Goal: Task Accomplishment & Management: Use online tool/utility

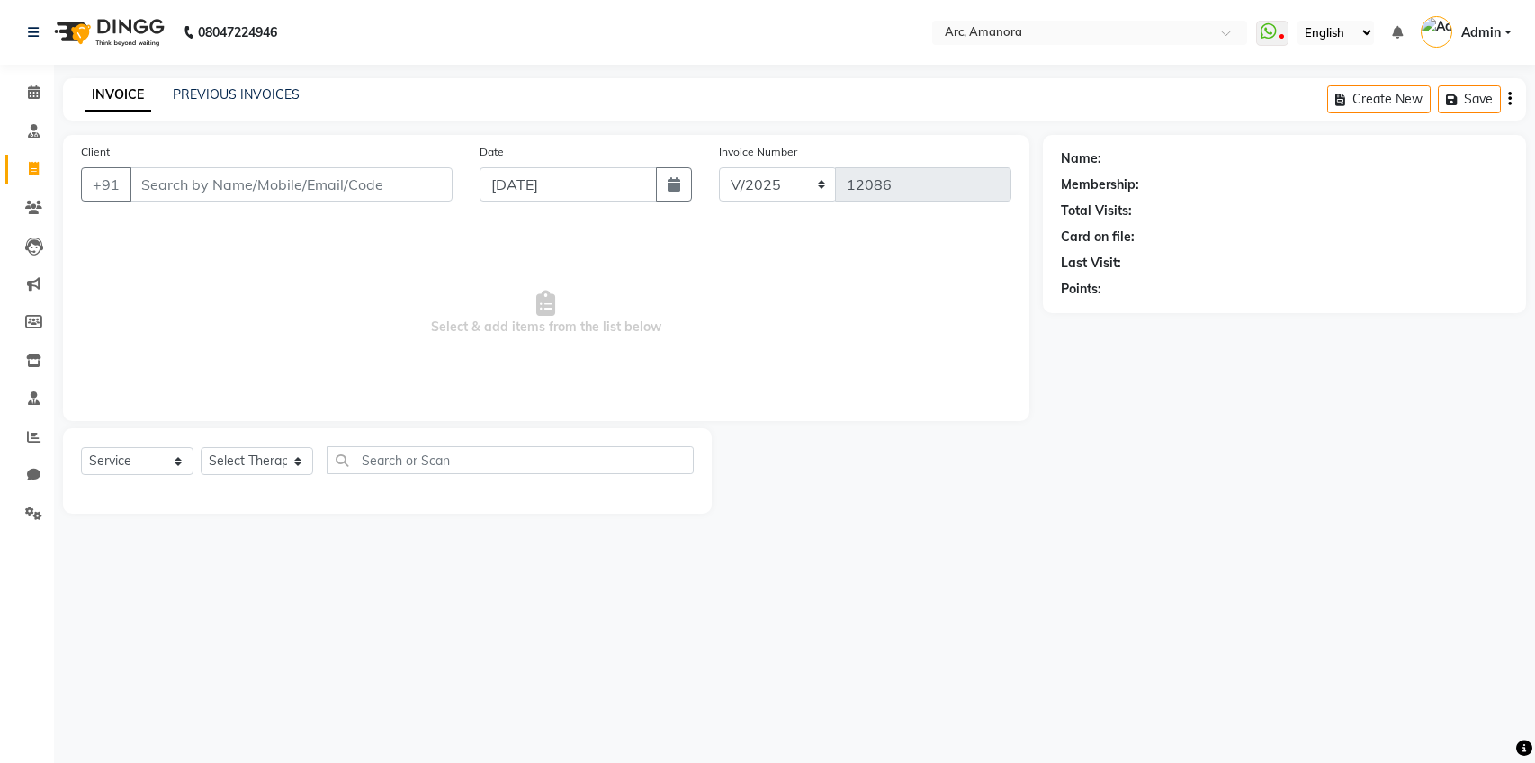
select select "75"
select select "service"
click at [213, 90] on link "PREVIOUS INVOICES" at bounding box center [236, 94] width 127 height 16
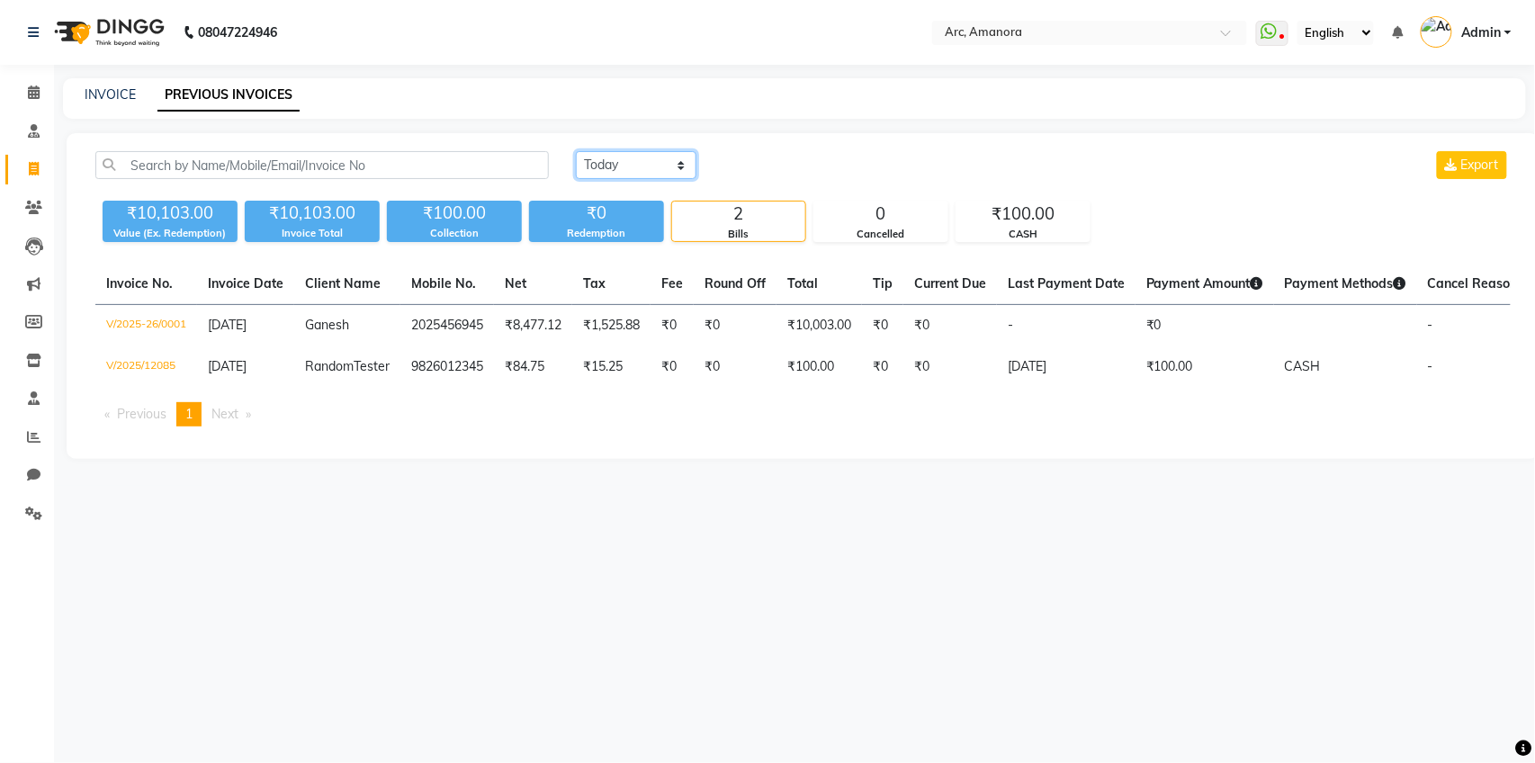
click at [643, 157] on select "Today Yesterday Custom Range" at bounding box center [636, 165] width 121 height 28
select select "range"
click at [576, 151] on select "Today Yesterday Custom Range" at bounding box center [636, 165] width 121 height 28
click at [816, 161] on input "[DATE]" at bounding box center [783, 165] width 126 height 25
select select "9"
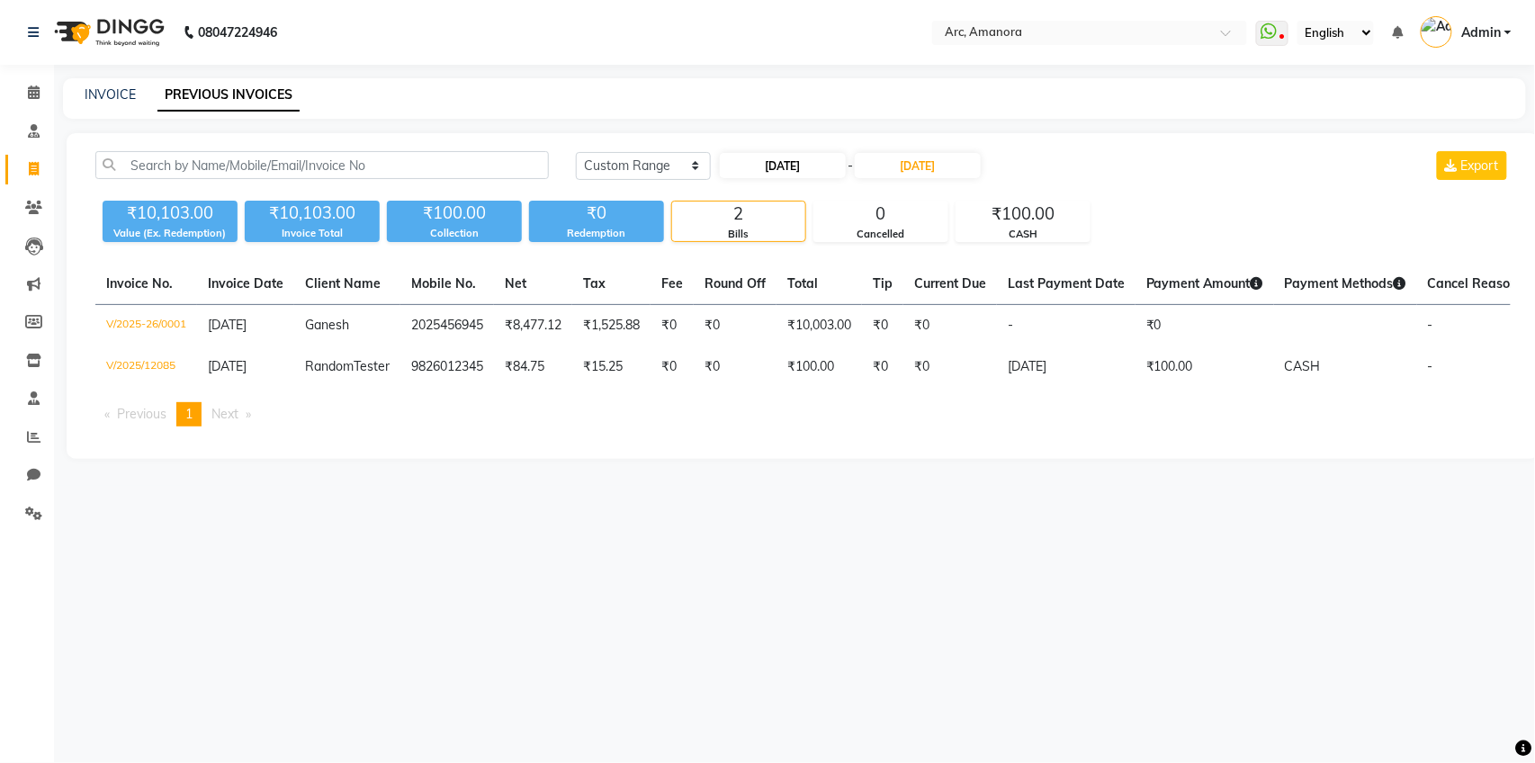
select select "2025"
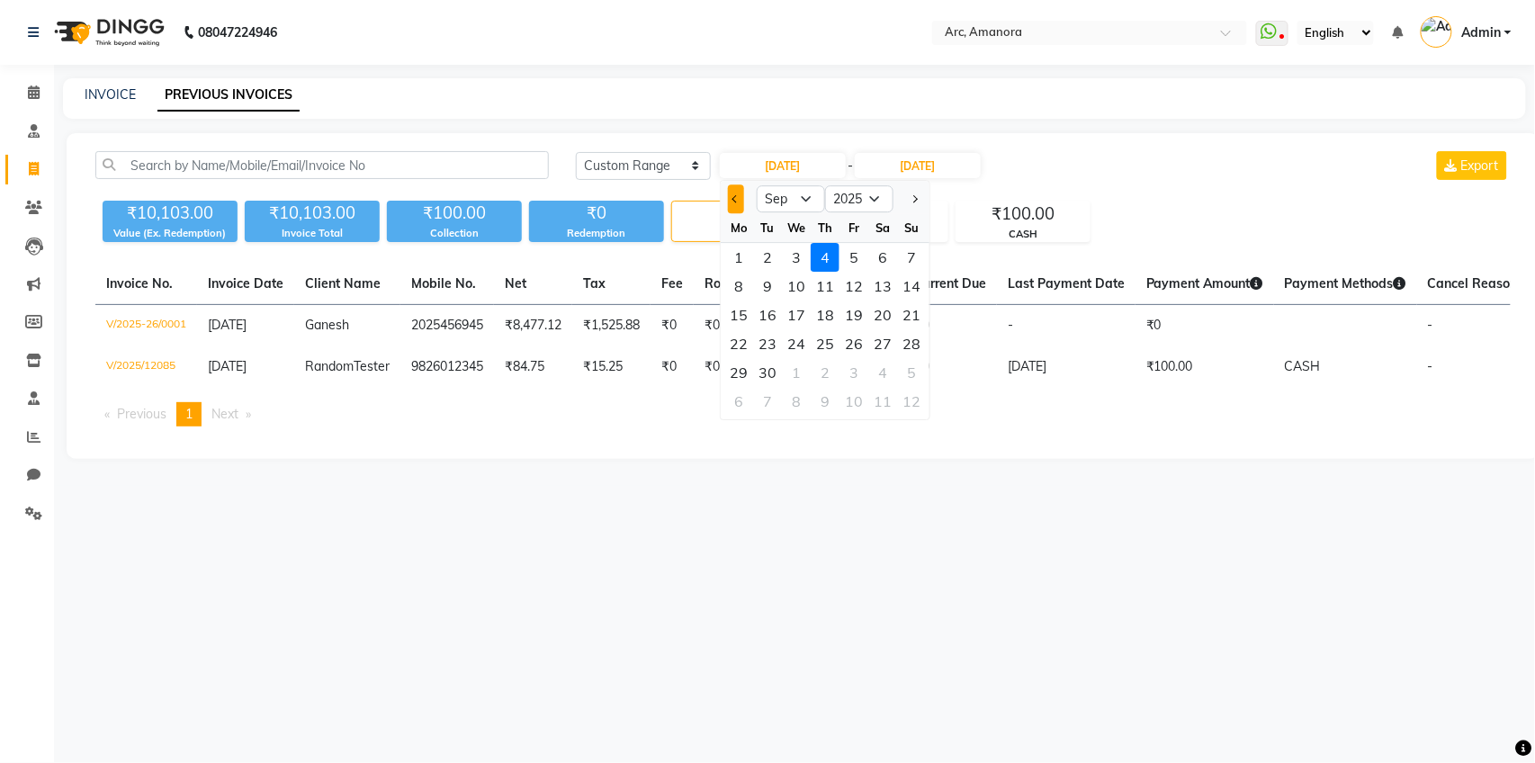
click at [731, 196] on button "Previous month" at bounding box center [735, 198] width 15 height 29
select select "8"
click at [854, 265] on div "1" at bounding box center [853, 257] width 29 height 29
type input "Aug 01, 2025"
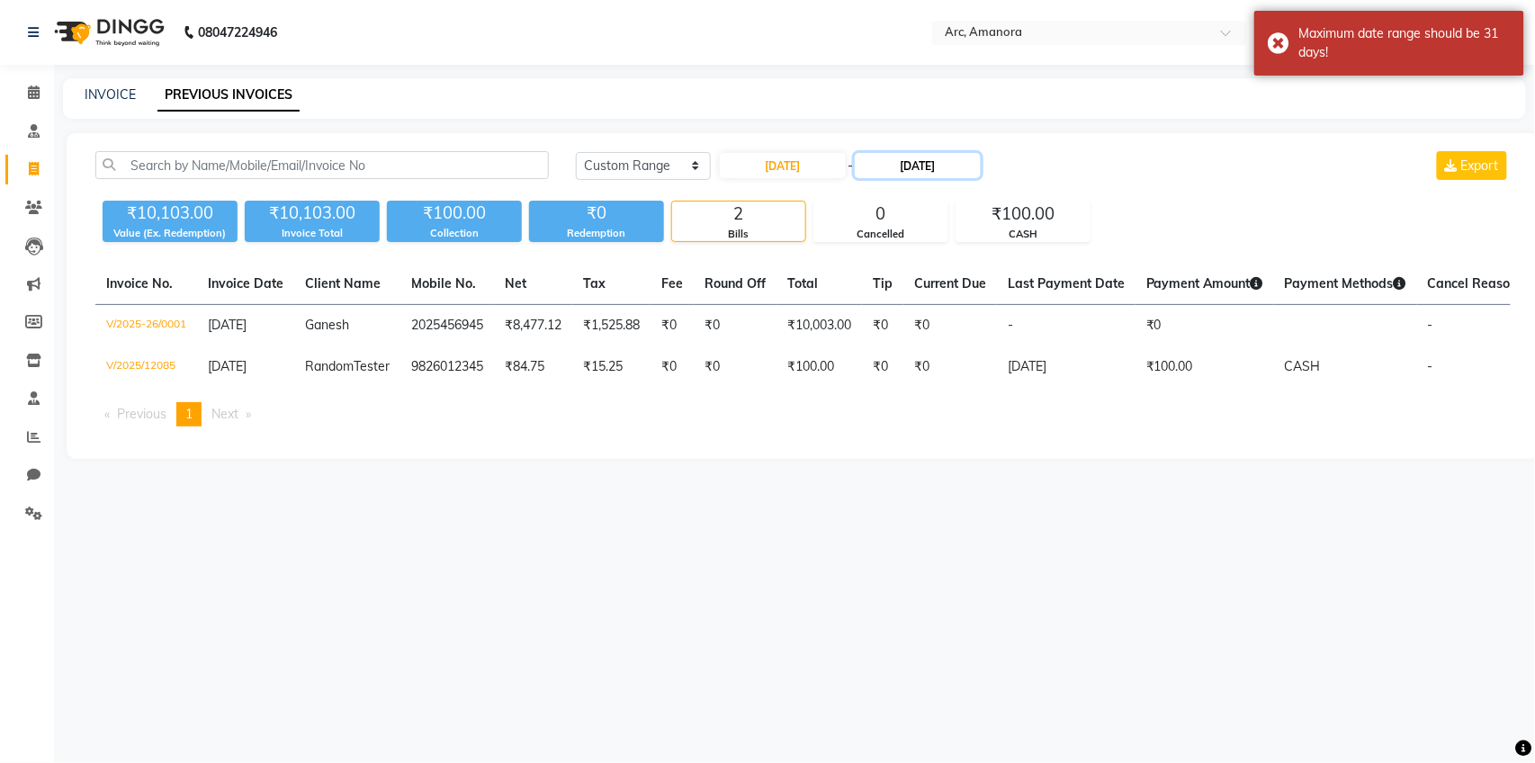
click at [937, 160] on input "[DATE]" at bounding box center [918, 165] width 126 height 25
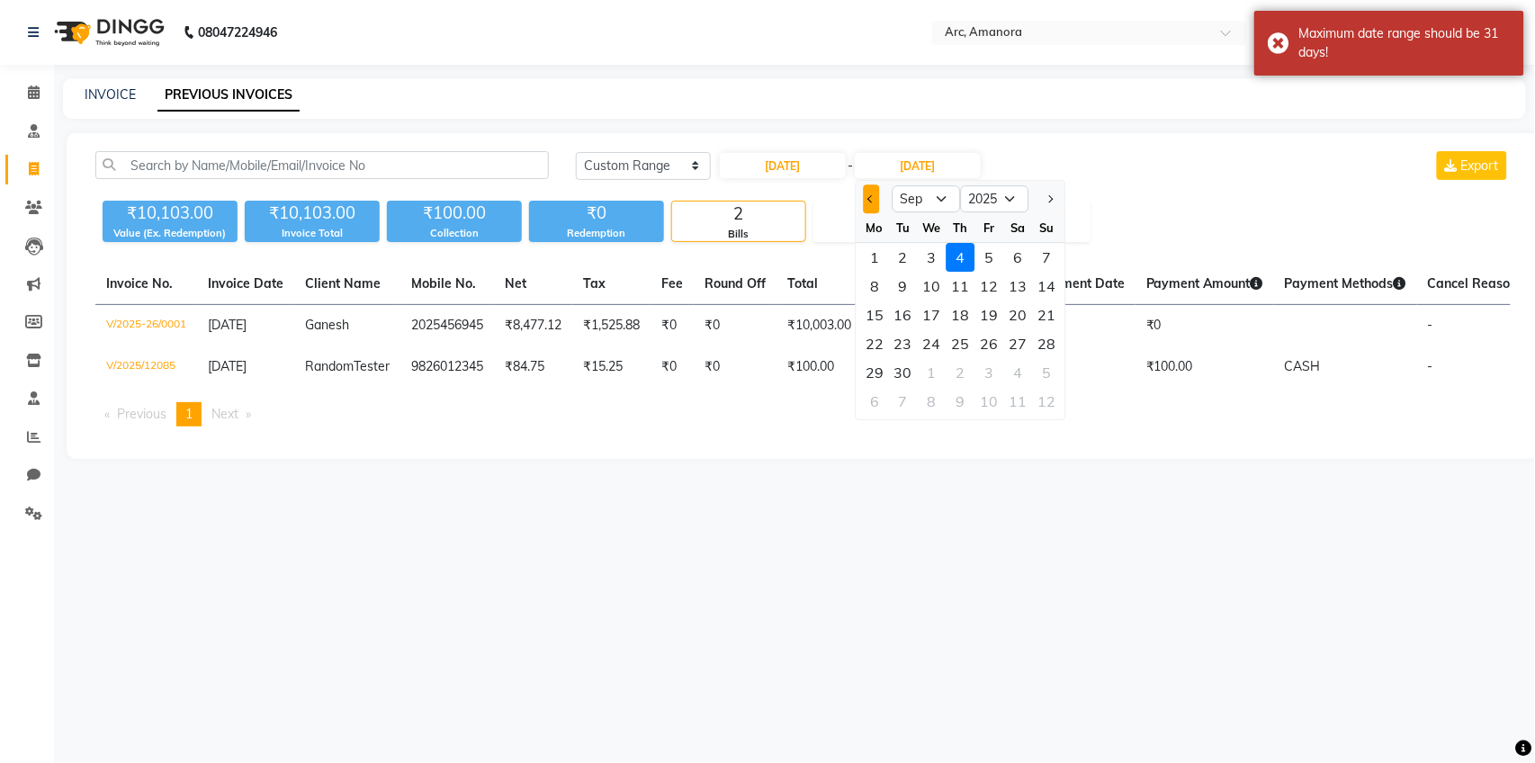
click at [873, 202] on button "Previous month" at bounding box center [871, 198] width 15 height 29
select select "8"
click at [1043, 375] on div "31" at bounding box center [1047, 372] width 29 height 29
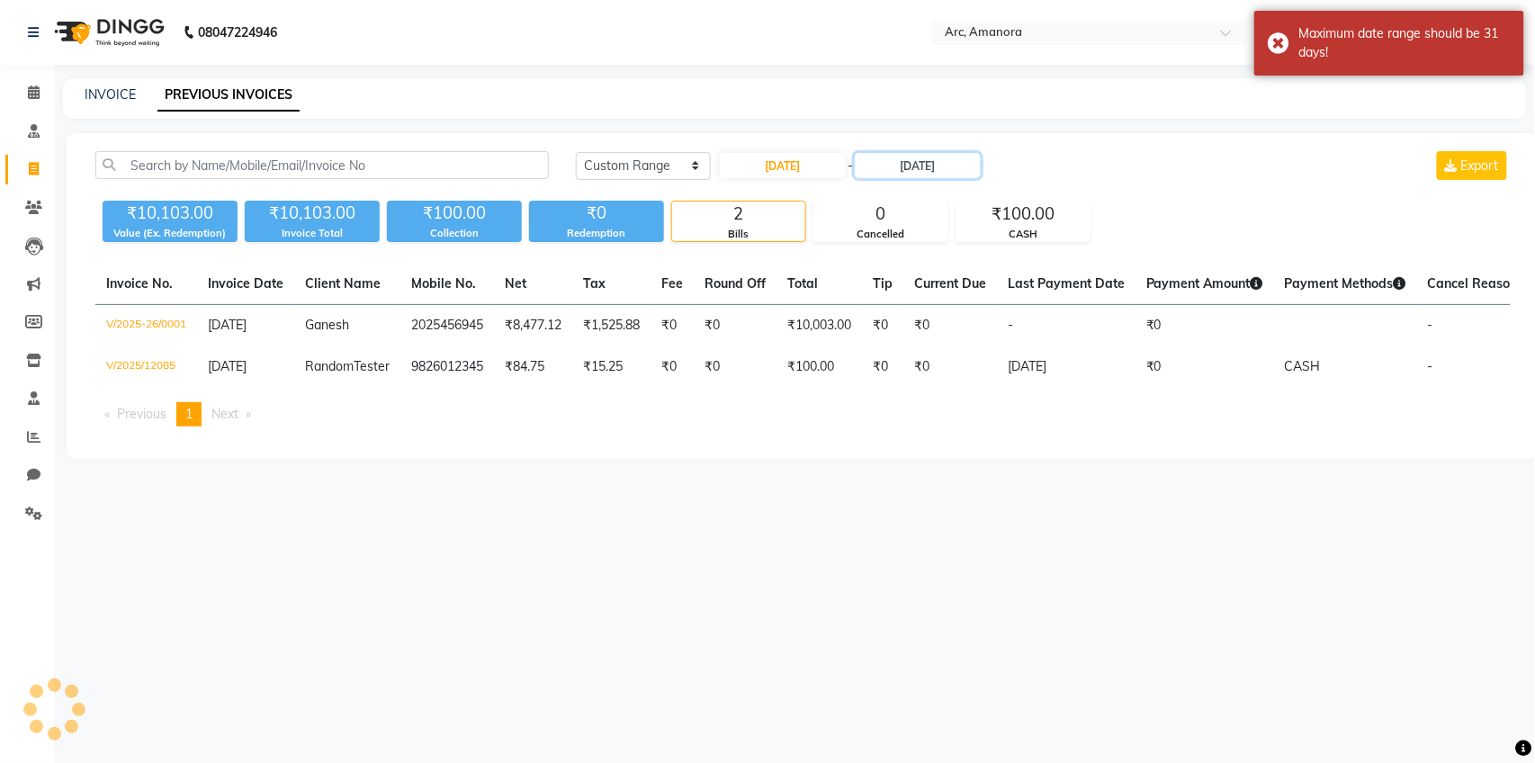
type input "Aug 31, 2025"
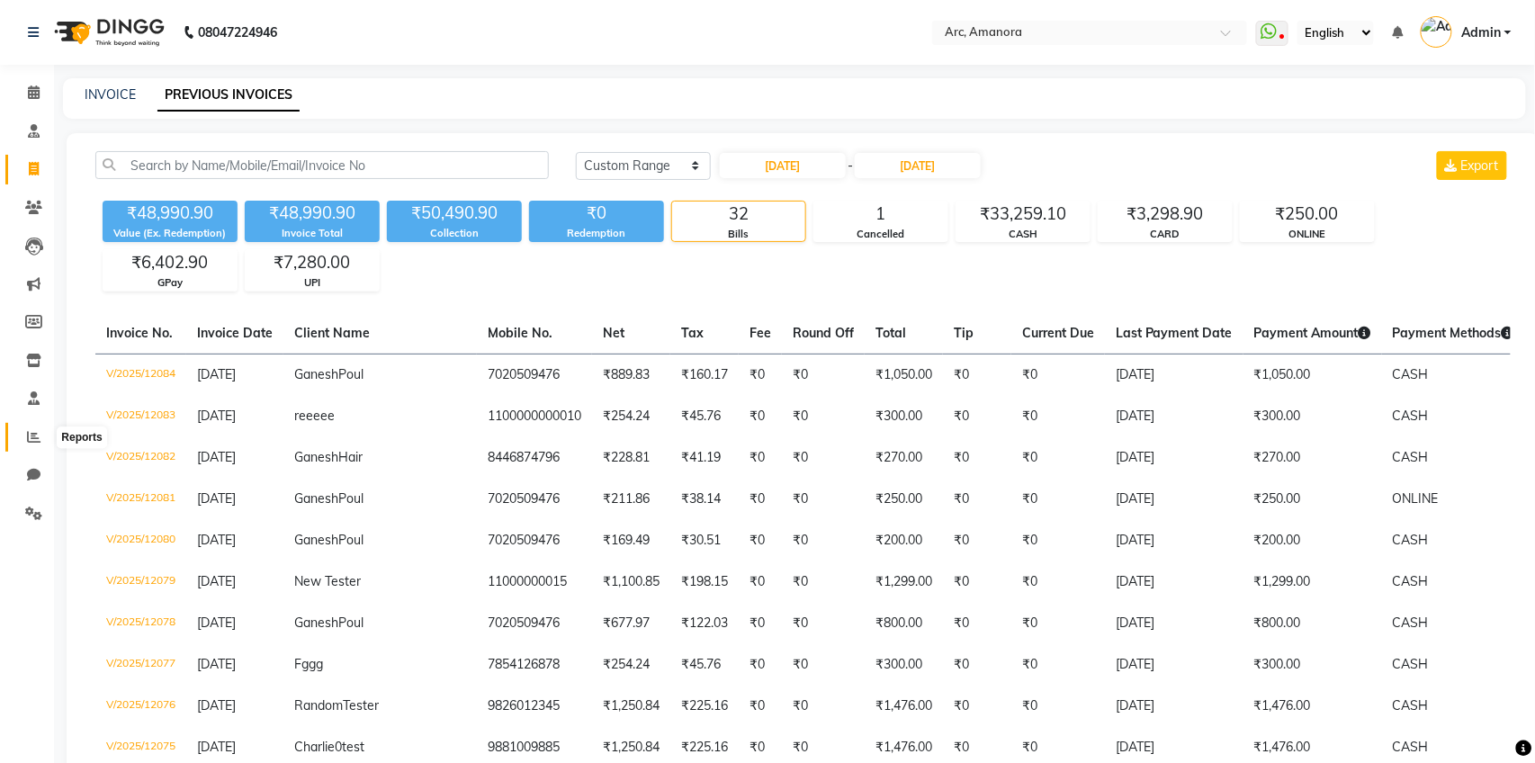
click at [22, 435] on span at bounding box center [33, 437] width 31 height 21
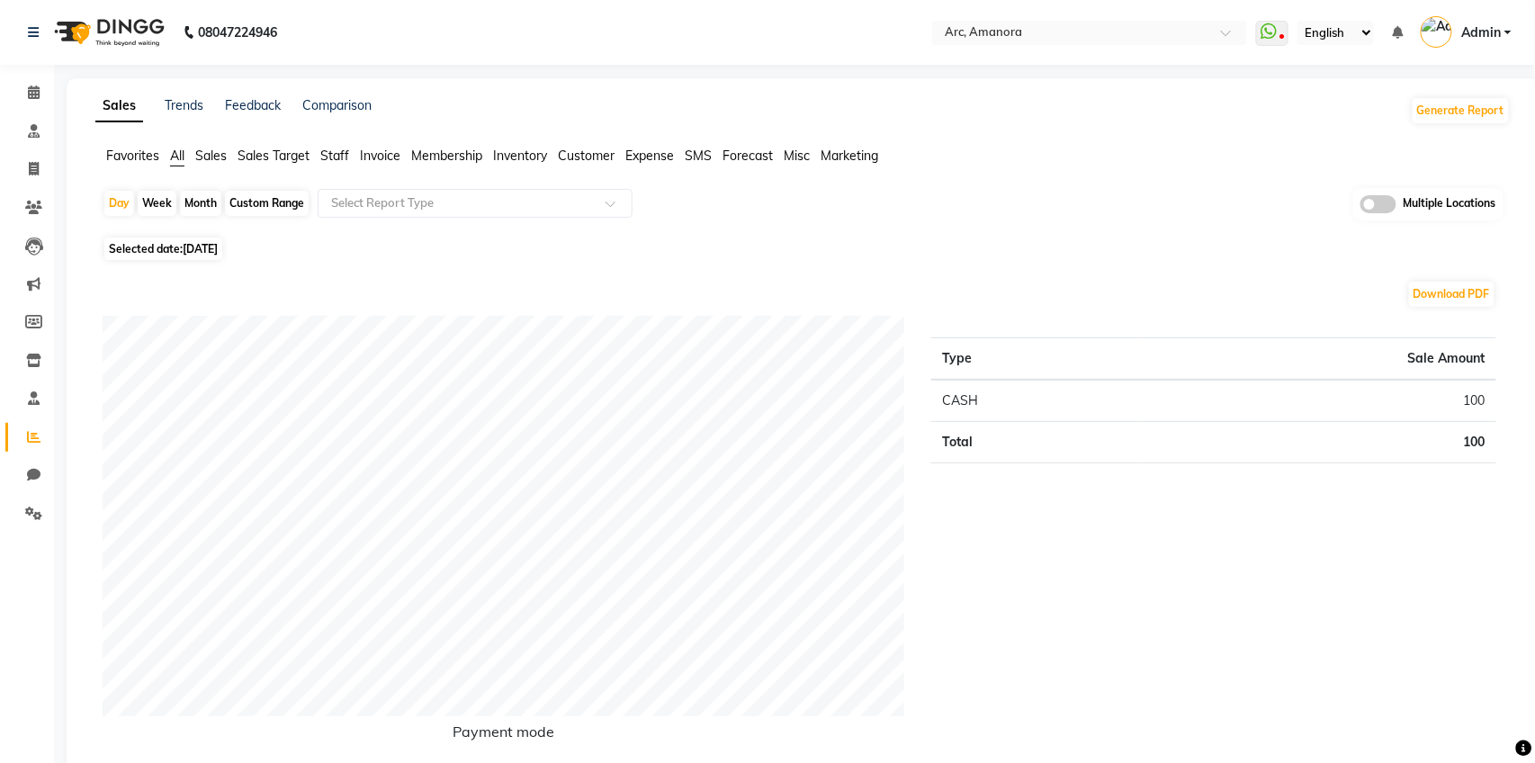
click at [382, 154] on span "Invoice" at bounding box center [380, 156] width 40 height 16
click at [515, 207] on input "text" at bounding box center [456, 203] width 259 height 18
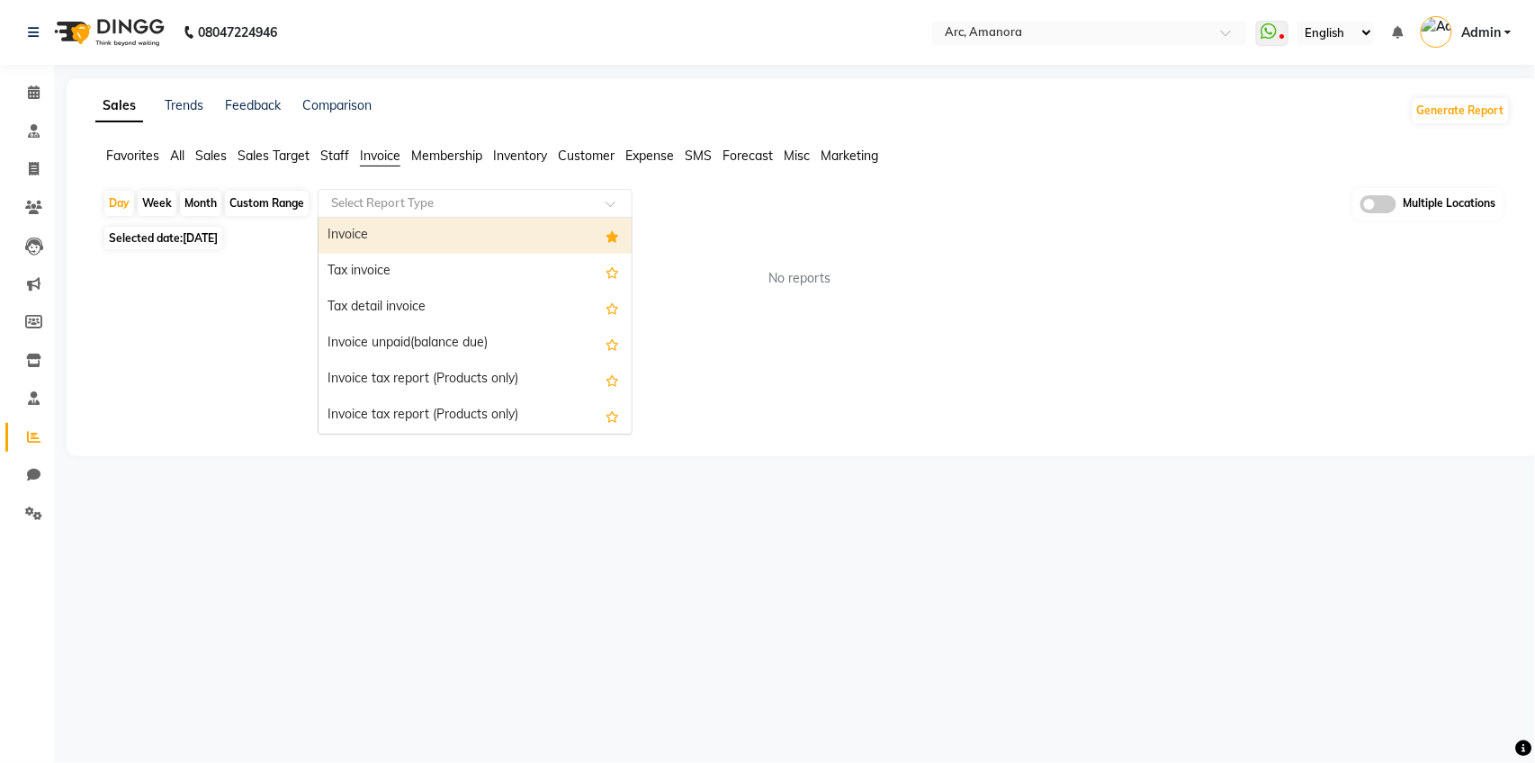
click at [485, 227] on div "Invoice" at bounding box center [474, 236] width 313 height 36
select select "filtered_report"
select select "csv"
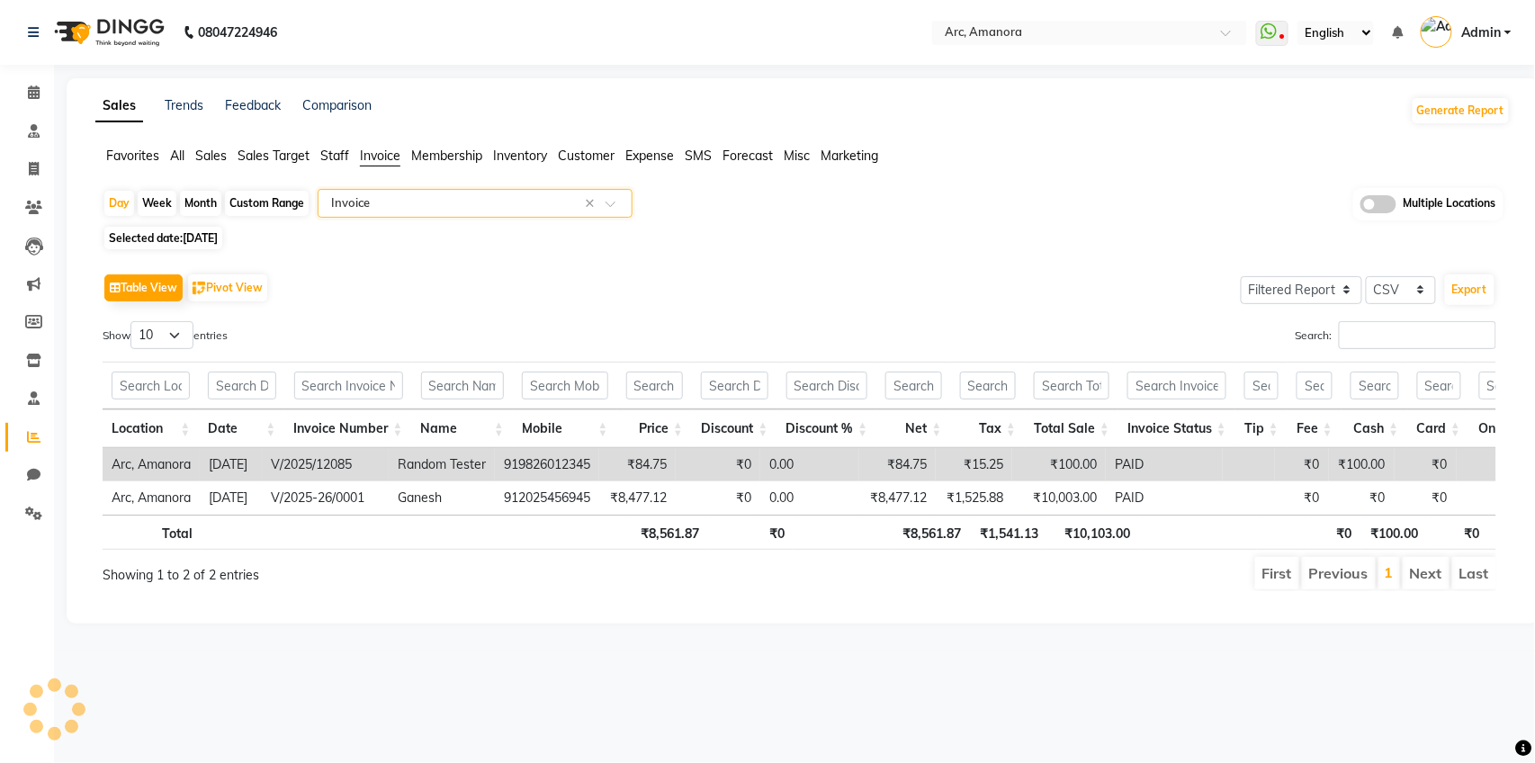
click at [202, 202] on div "Month" at bounding box center [200, 203] width 41 height 25
select select "9"
select select "2025"
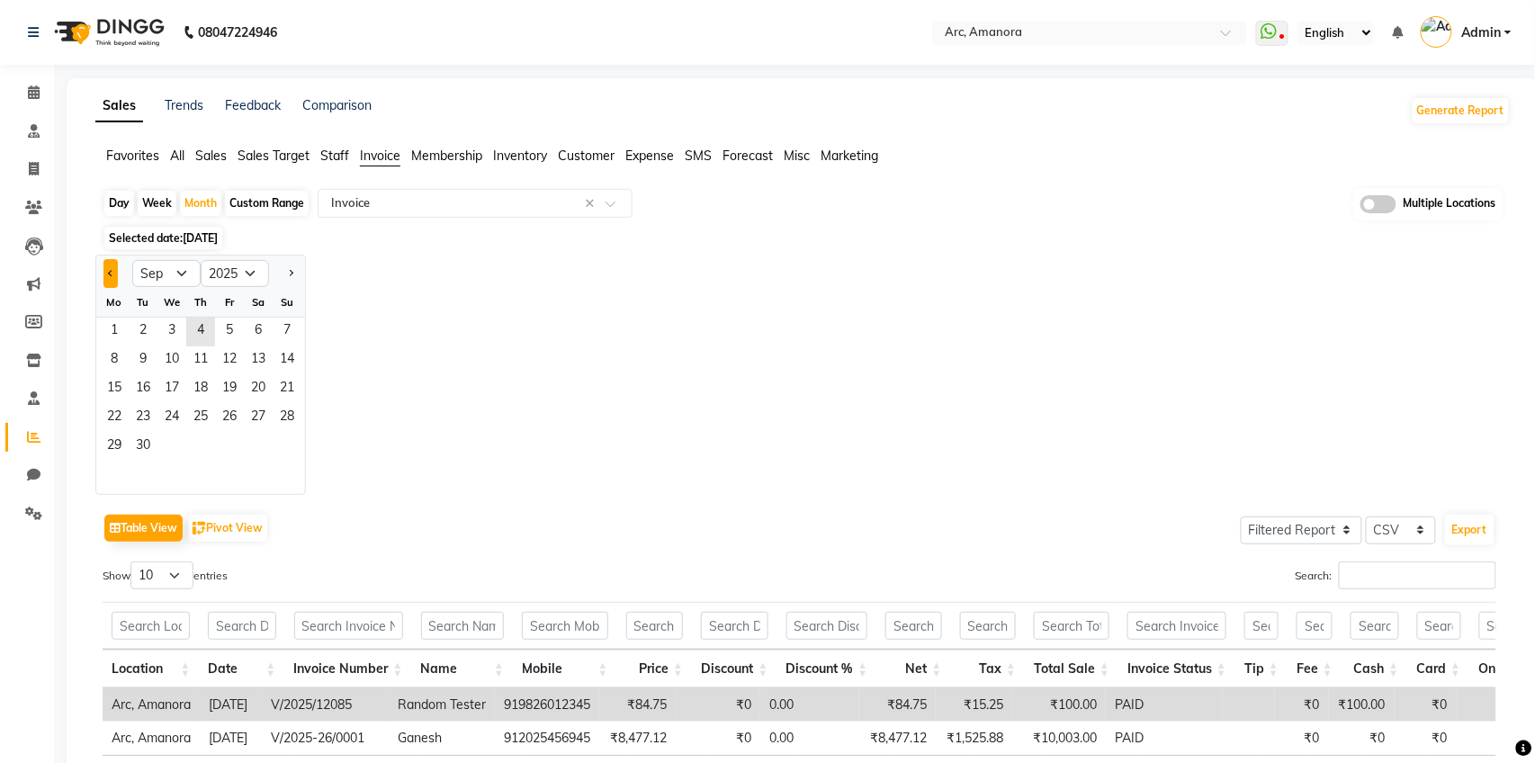
click at [109, 273] on span "Previous month" at bounding box center [111, 272] width 6 height 6
select select "8"
click at [226, 328] on span "1" at bounding box center [229, 332] width 29 height 29
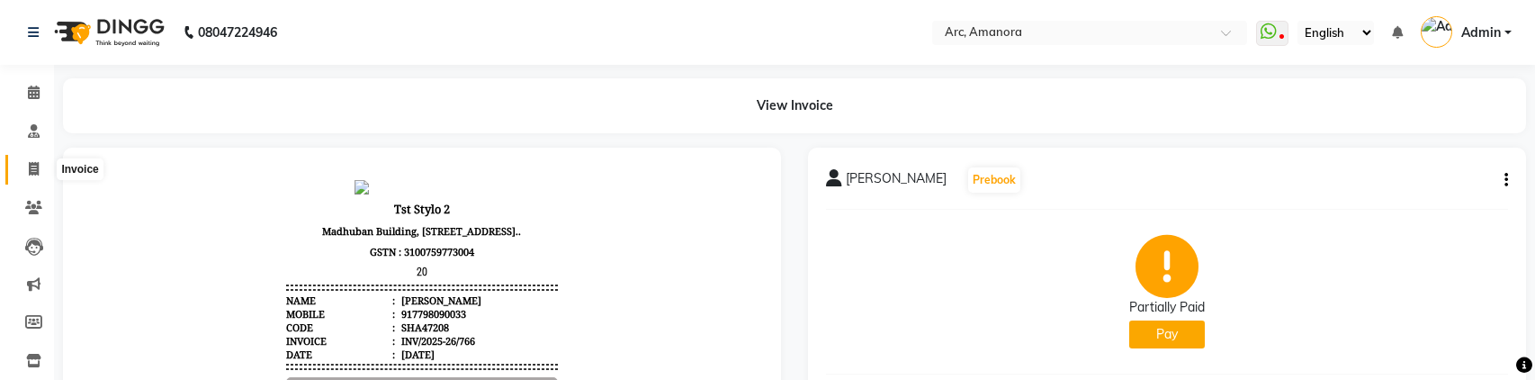
click at [29, 165] on icon at bounding box center [34, 168] width 10 height 13
select select "service"
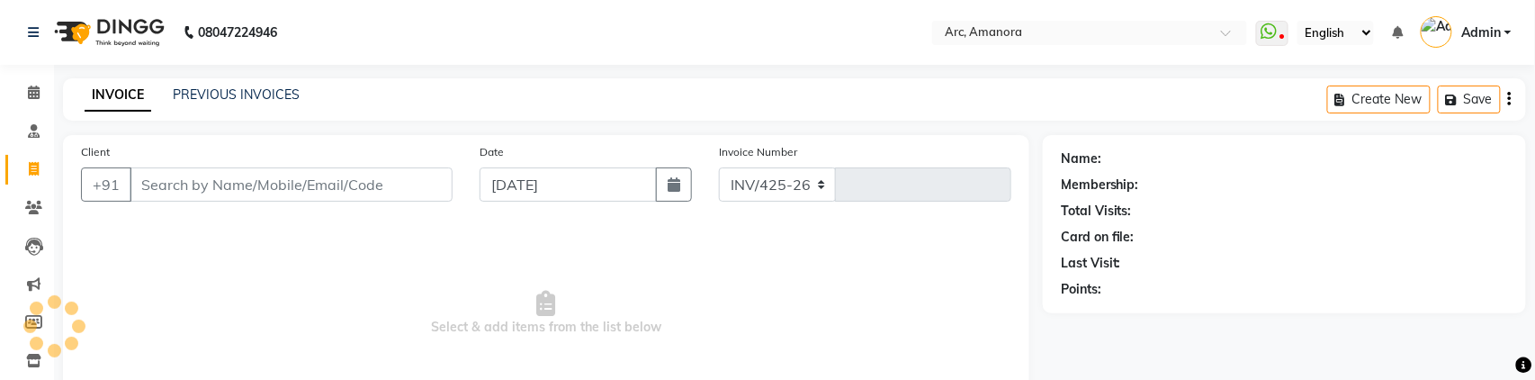
select select "75"
type input "12086"
click at [237, 87] on link "PREVIOUS INVOICES" at bounding box center [236, 94] width 127 height 16
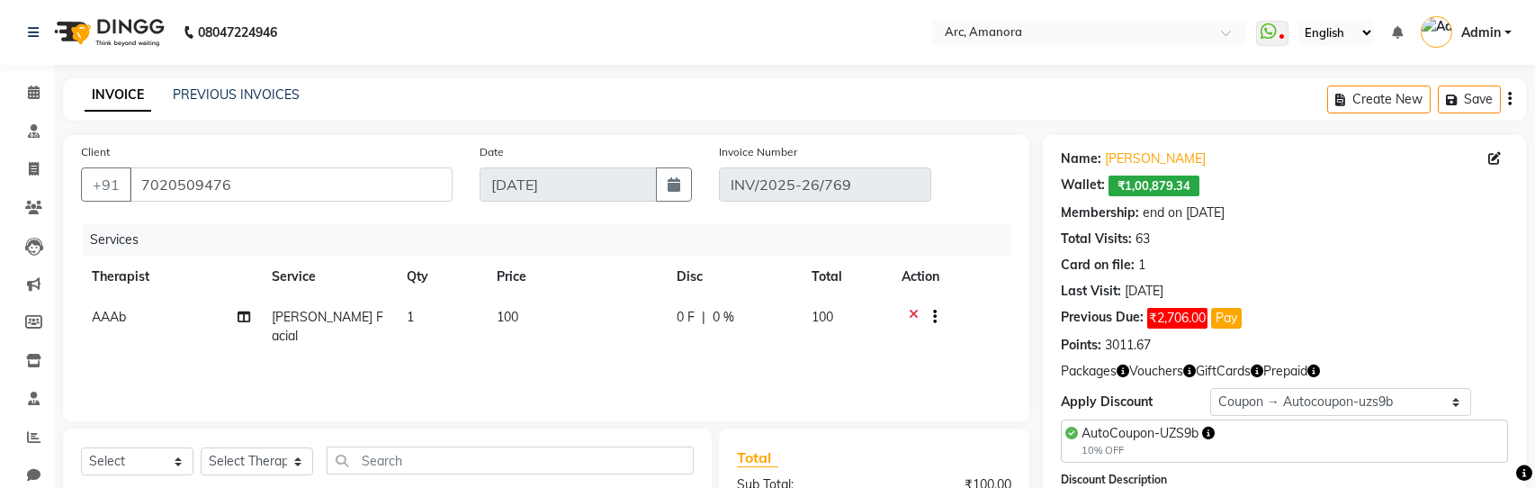
select select "6: Object"
select select "Z73944"
